Goal: Task Accomplishment & Management: Use online tool/utility

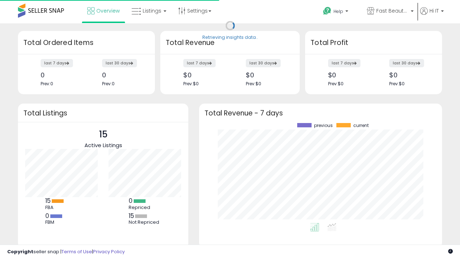
scroll to position [100, 229]
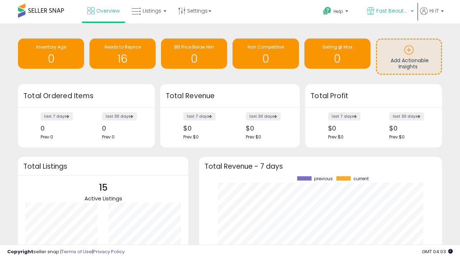
click at [389, 11] on span "Fast Beauty ([GEOGRAPHIC_DATA])" at bounding box center [392, 10] width 32 height 7
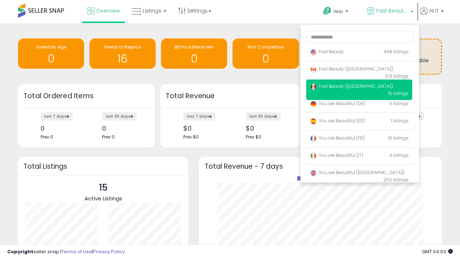
click at [359, 70] on span "Fast Beauty ([GEOGRAPHIC_DATA])" at bounding box center [351, 69] width 83 height 6
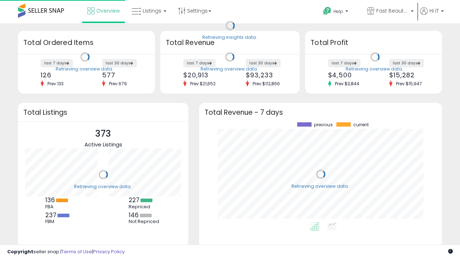
scroll to position [100, 229]
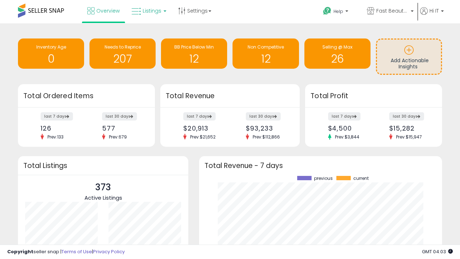
click at [148, 11] on span "Listings" at bounding box center [152, 10] width 19 height 7
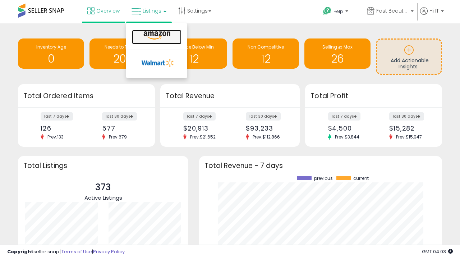
click at [156, 36] on icon at bounding box center [156, 35] width 31 height 9
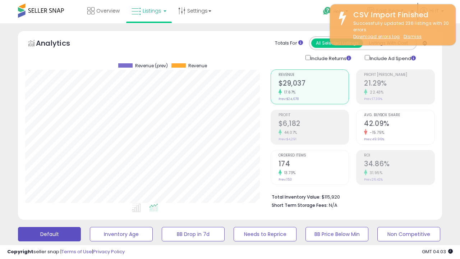
scroll to position [147, 245]
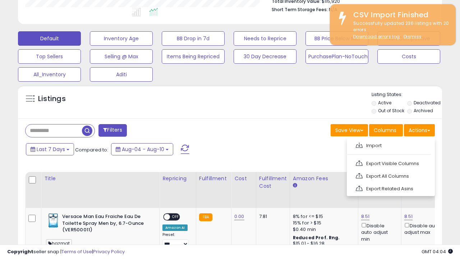
click at [359, 144] on span at bounding box center [359, 144] width 7 height 5
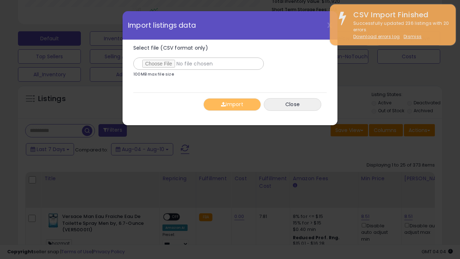
type input "**********"
click at [232, 104] on button "Import" at bounding box center [231, 104] width 57 height 13
